Goal: Information Seeking & Learning: Learn about a topic

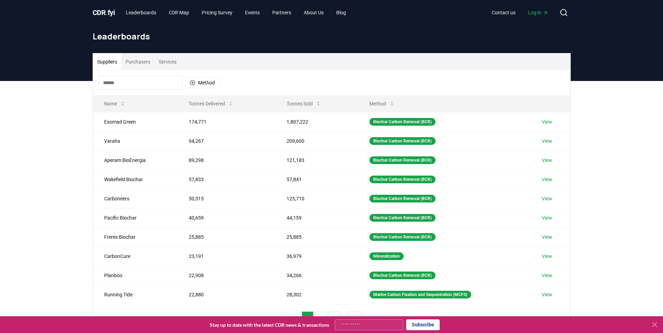
click at [170, 63] on button "Services" at bounding box center [167, 61] width 26 height 17
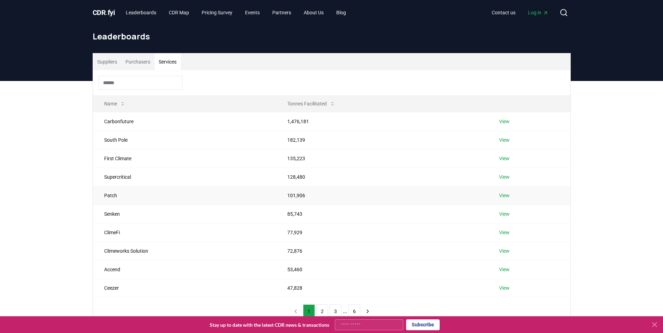
click at [508, 196] on link "View" at bounding box center [504, 195] width 10 height 7
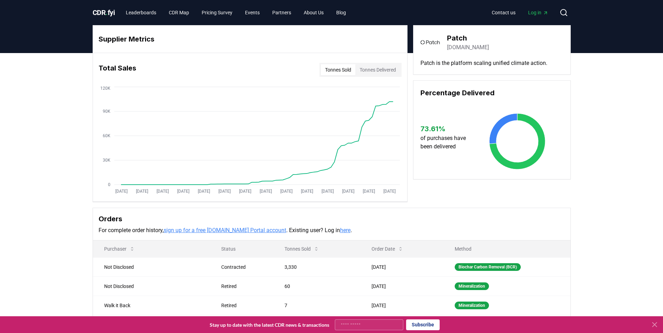
click at [214, 232] on link "sign up for a free [DOMAIN_NAME] Portal account" at bounding box center [225, 230] width 123 height 7
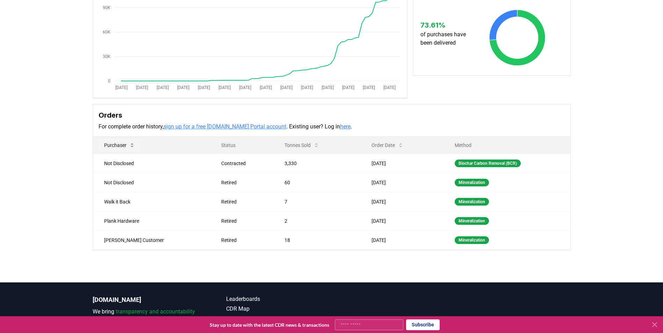
scroll to position [104, 0]
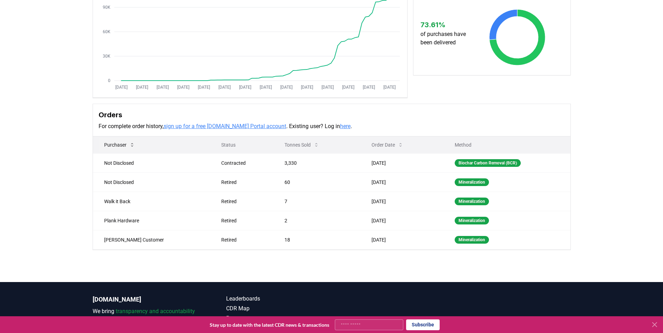
click at [135, 143] on icon at bounding box center [132, 145] width 6 height 6
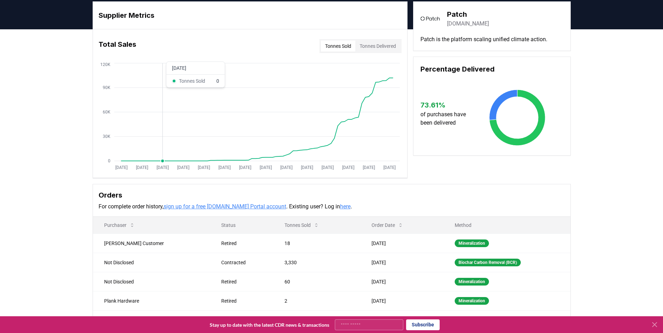
scroll to position [0, 0]
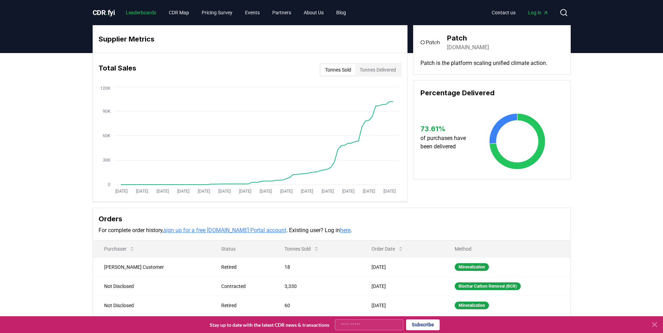
click at [138, 16] on link "Leaderboards" at bounding box center [141, 12] width 42 height 13
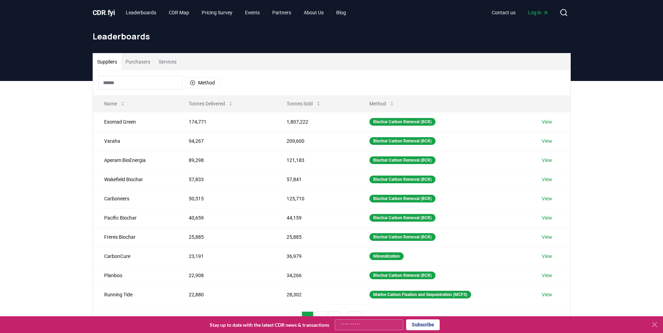
click at [167, 66] on button "Services" at bounding box center [167, 61] width 26 height 17
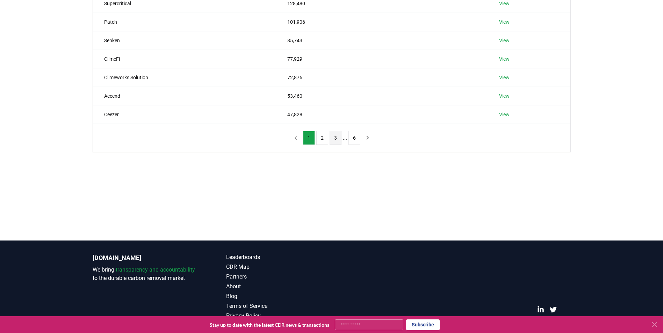
scroll to position [174, 0]
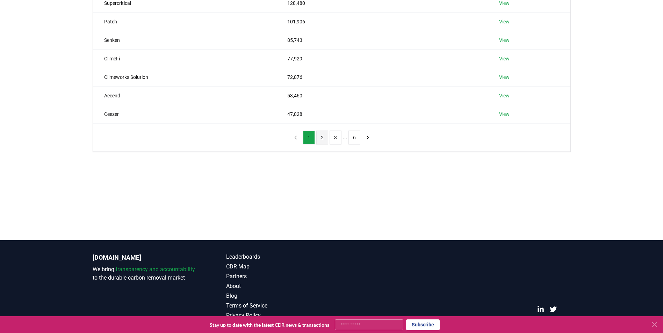
click at [318, 137] on button "2" at bounding box center [322, 138] width 12 height 14
click at [331, 138] on button "3" at bounding box center [336, 138] width 12 height 14
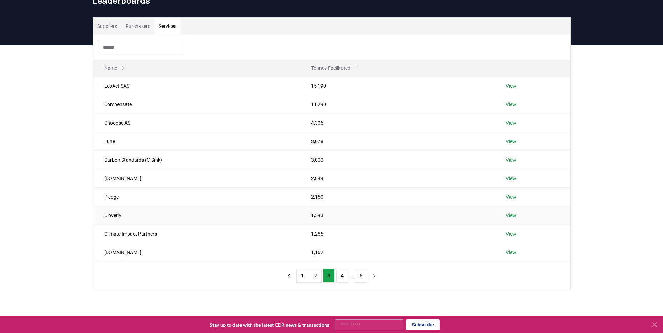
scroll to position [35, 0]
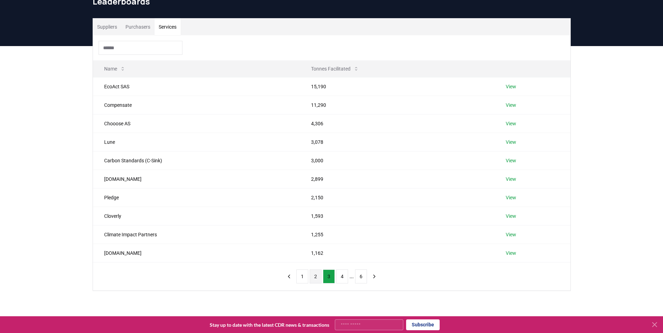
click at [318, 275] on button "2" at bounding box center [316, 277] width 12 height 14
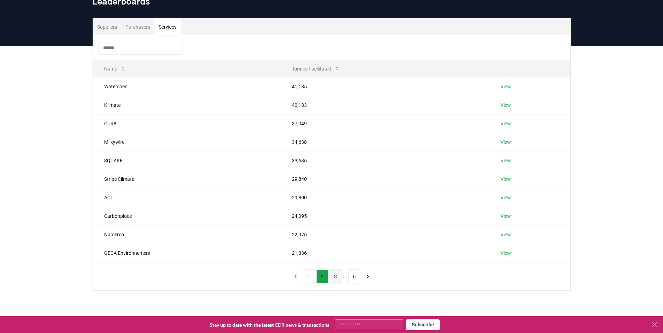
click at [332, 278] on button "3" at bounding box center [336, 277] width 12 height 14
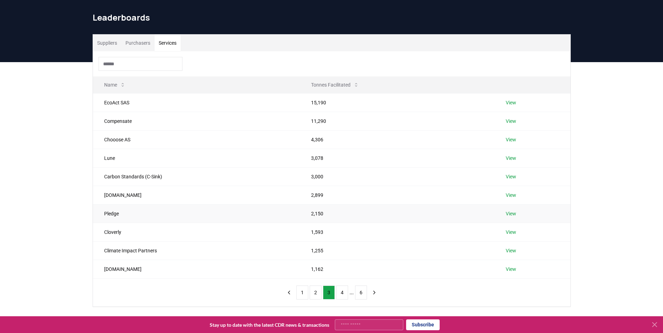
scroll to position [0, 0]
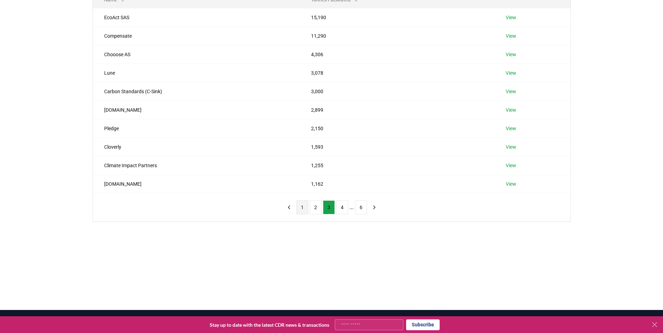
click at [304, 207] on button "1" at bounding box center [302, 208] width 12 height 14
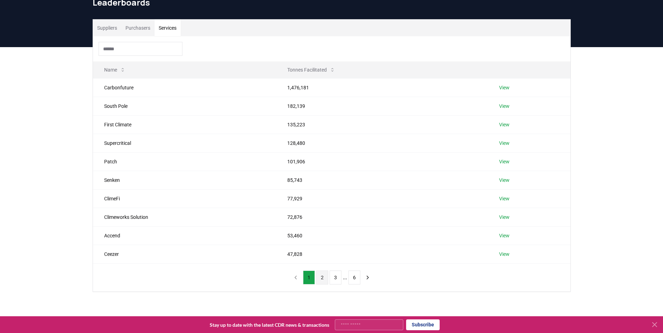
click at [320, 275] on button "2" at bounding box center [322, 278] width 12 height 14
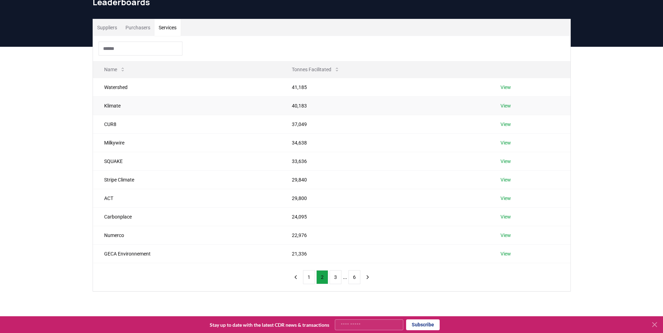
click at [501, 106] on link "View" at bounding box center [505, 105] width 10 height 7
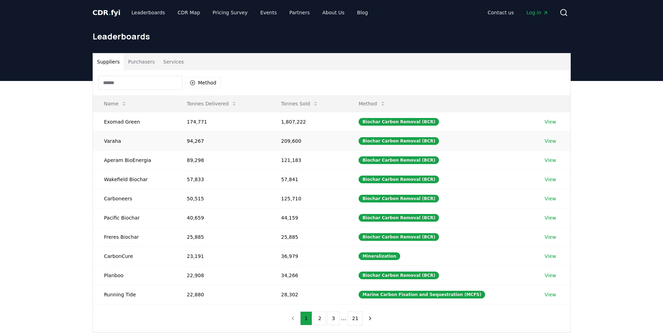
scroll to position [34, 0]
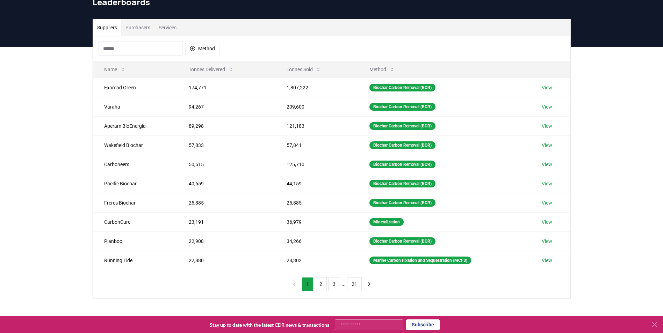
click at [171, 28] on button "Services" at bounding box center [167, 27] width 26 height 17
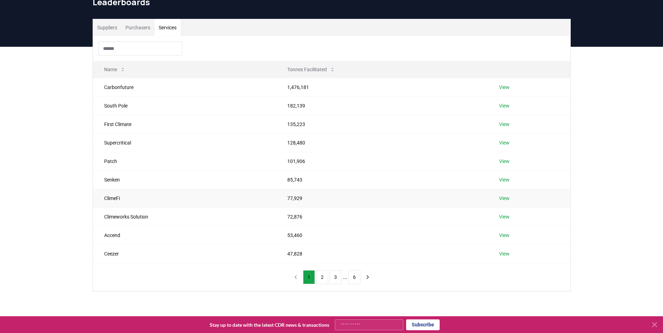
click at [504, 200] on link "View" at bounding box center [504, 198] width 10 height 7
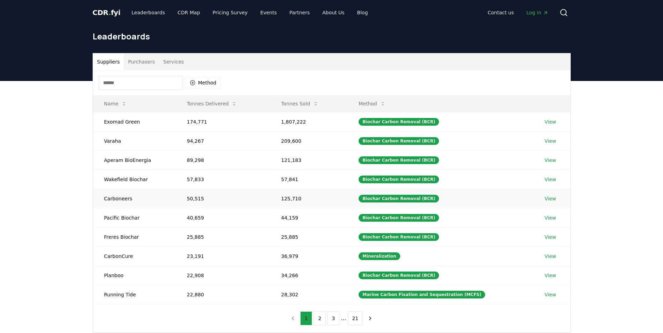
scroll to position [34, 0]
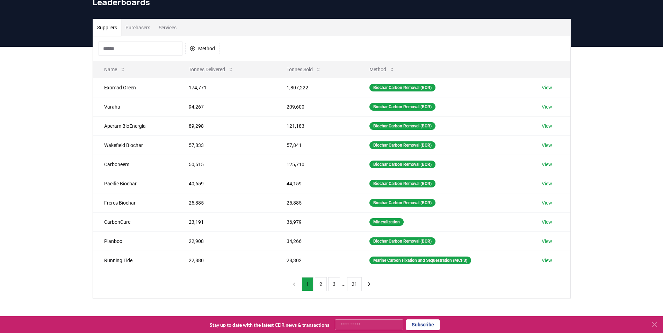
click at [173, 29] on button "Services" at bounding box center [167, 27] width 26 height 17
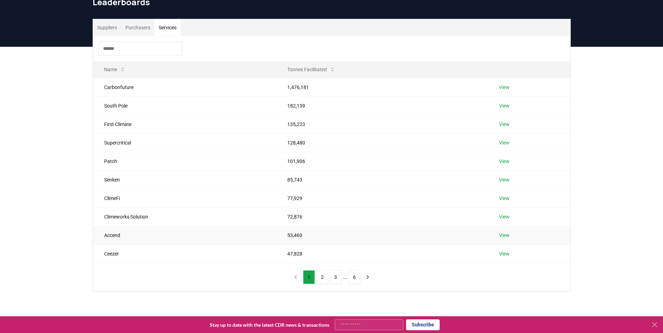
click at [508, 233] on link "View" at bounding box center [504, 235] width 10 height 7
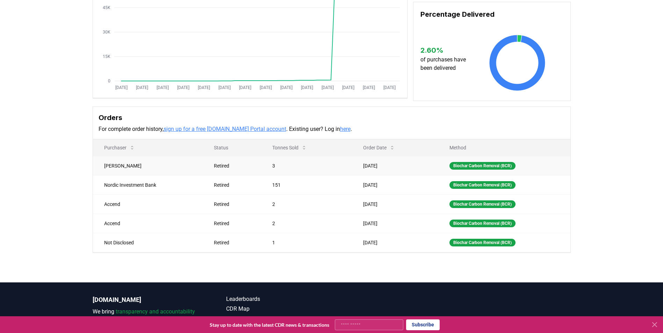
scroll to position [104, 0]
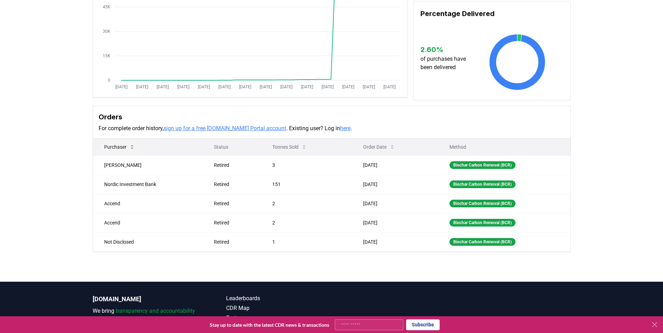
click at [116, 146] on button "Purchaser" at bounding box center [120, 147] width 42 height 14
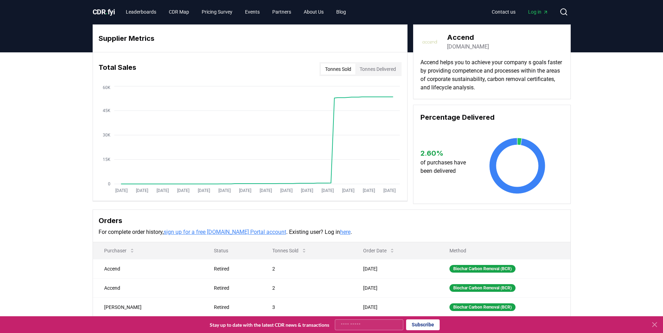
scroll to position [0, 0]
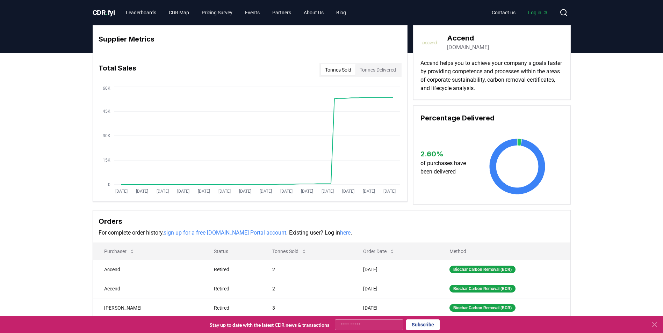
click at [380, 68] on button "Tonnes Delivered" at bounding box center [377, 69] width 45 height 11
click at [342, 70] on button "Tonnes Sold" at bounding box center [338, 69] width 35 height 11
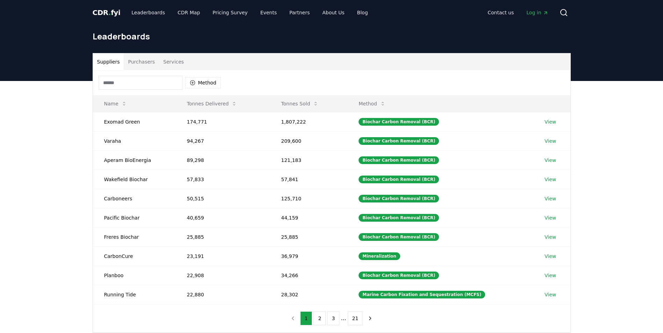
scroll to position [34, 0]
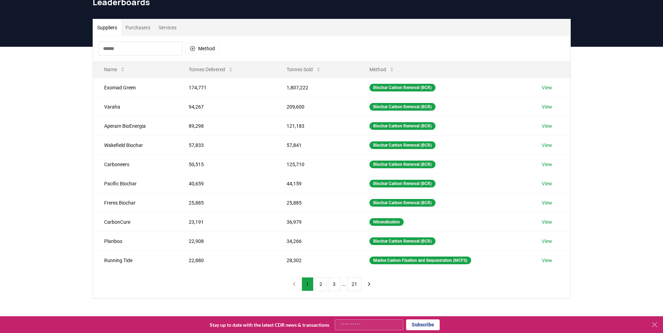
click at [167, 29] on button "Services" at bounding box center [167, 27] width 26 height 17
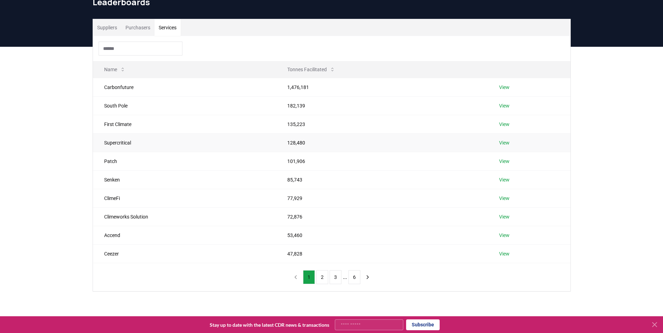
click at [499, 143] on td "View" at bounding box center [529, 142] width 82 height 19
click at [502, 143] on link "View" at bounding box center [504, 142] width 10 height 7
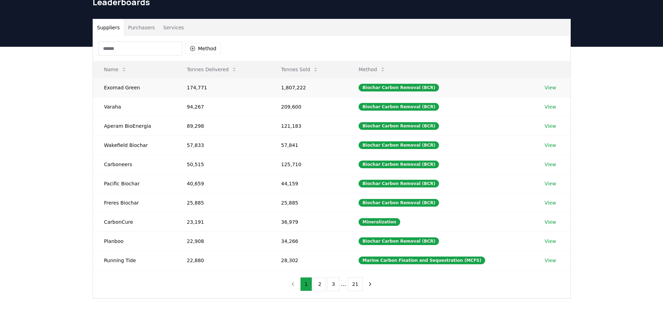
scroll to position [34, 0]
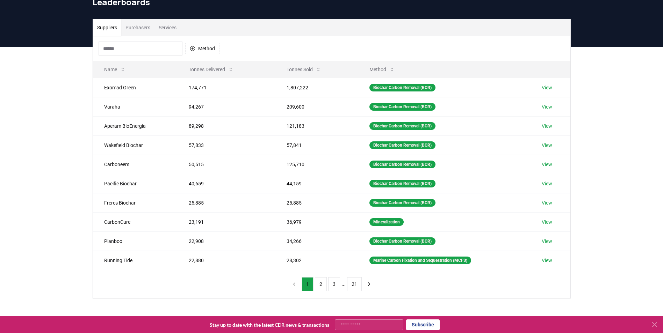
click at [166, 27] on button "Services" at bounding box center [167, 27] width 26 height 17
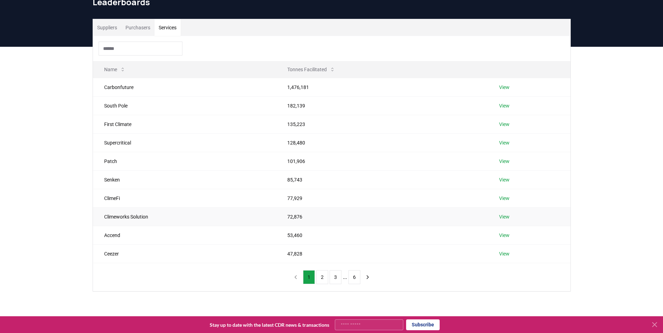
click at [501, 220] on link "View" at bounding box center [504, 217] width 10 height 7
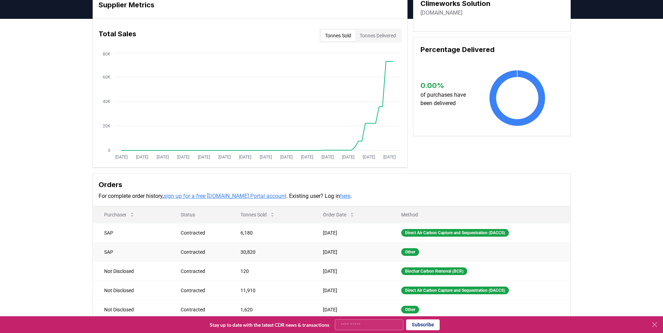
scroll to position [35, 0]
click at [259, 215] on button "Tonnes Sold" at bounding box center [258, 215] width 46 height 14
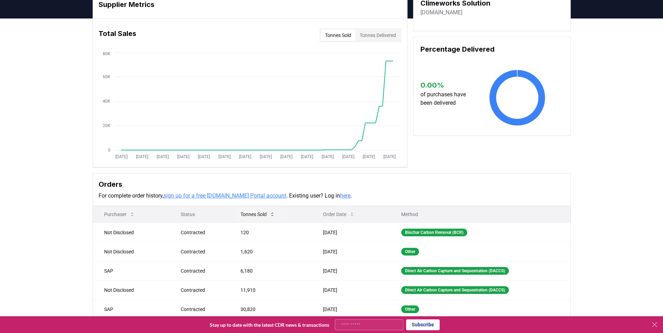
click at [259, 215] on button "Tonnes Sold" at bounding box center [258, 215] width 46 height 14
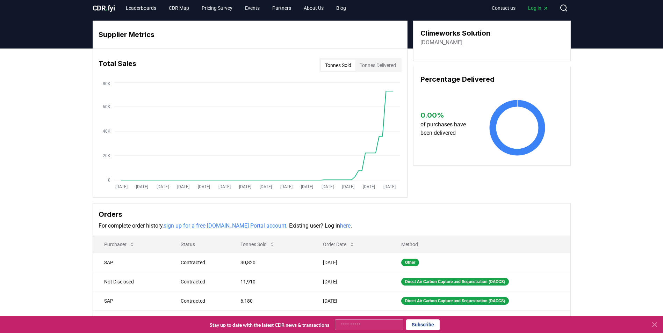
scroll to position [0, 0]
